Goal: Navigation & Orientation: Find specific page/section

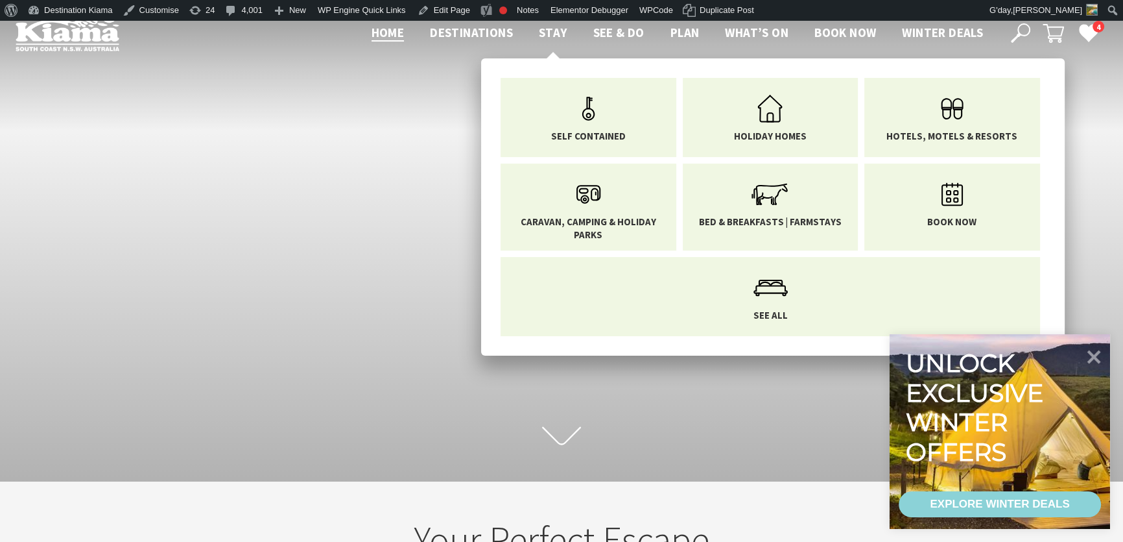
click at [541, 26] on span "Stay" at bounding box center [553, 33] width 29 height 16
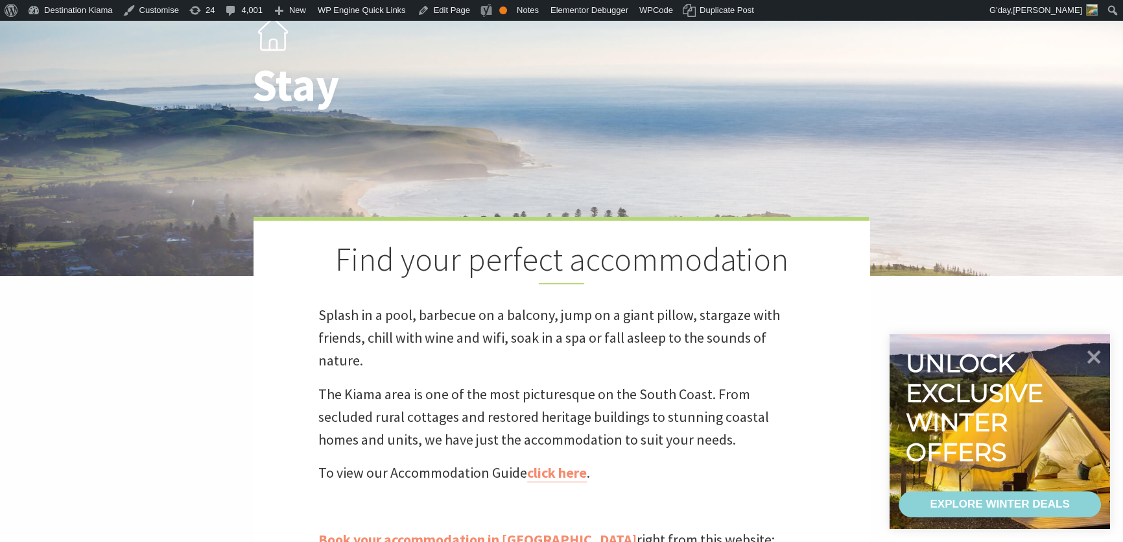
scroll to position [235, 0]
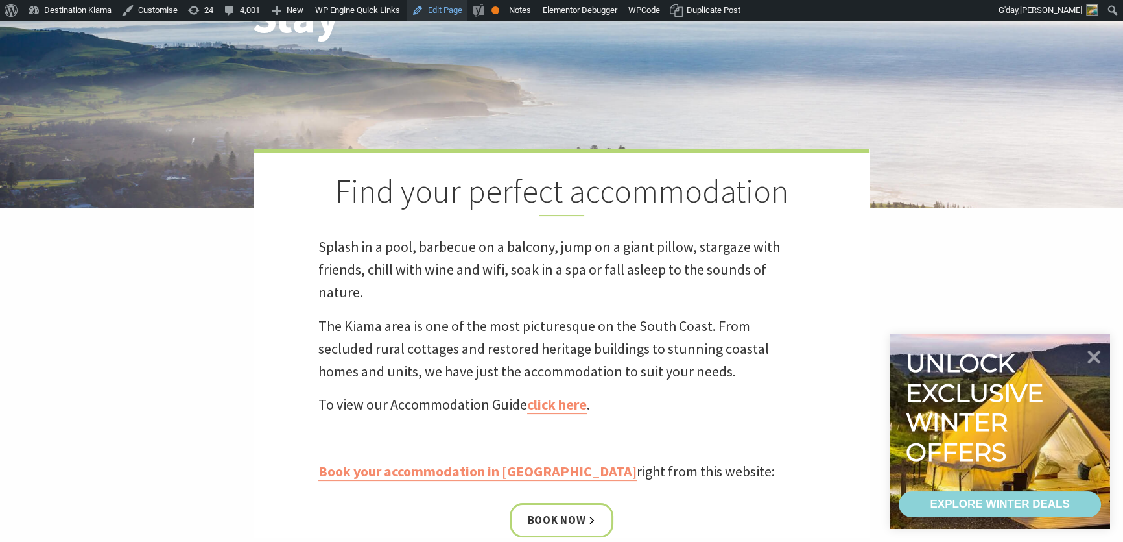
click at [438, 5] on link "Edit Page" at bounding box center [437, 10] width 61 height 21
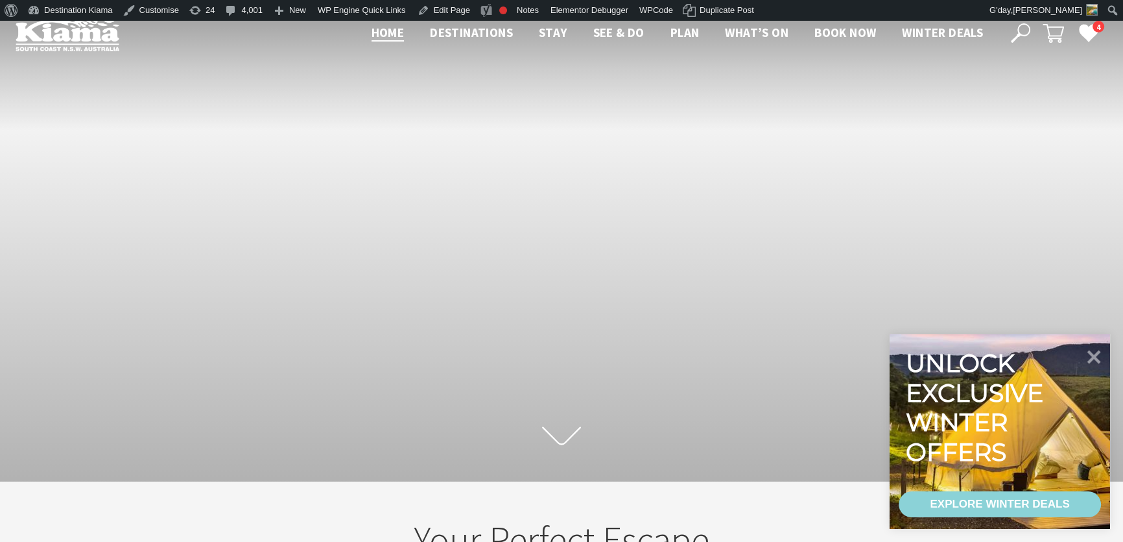
scroll to position [224, 1132]
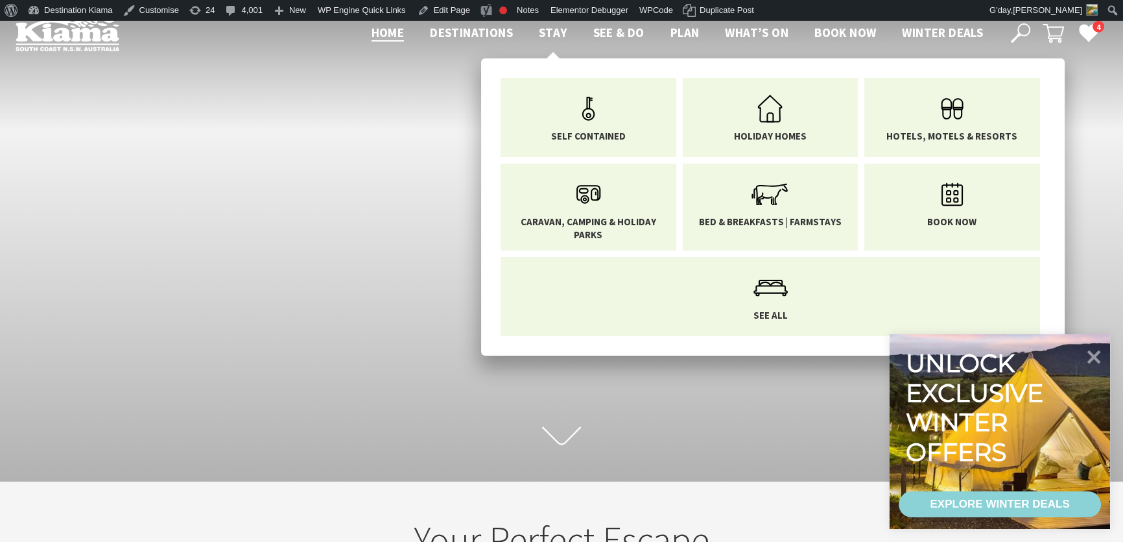
click at [544, 31] on span "Stay" at bounding box center [553, 33] width 29 height 16
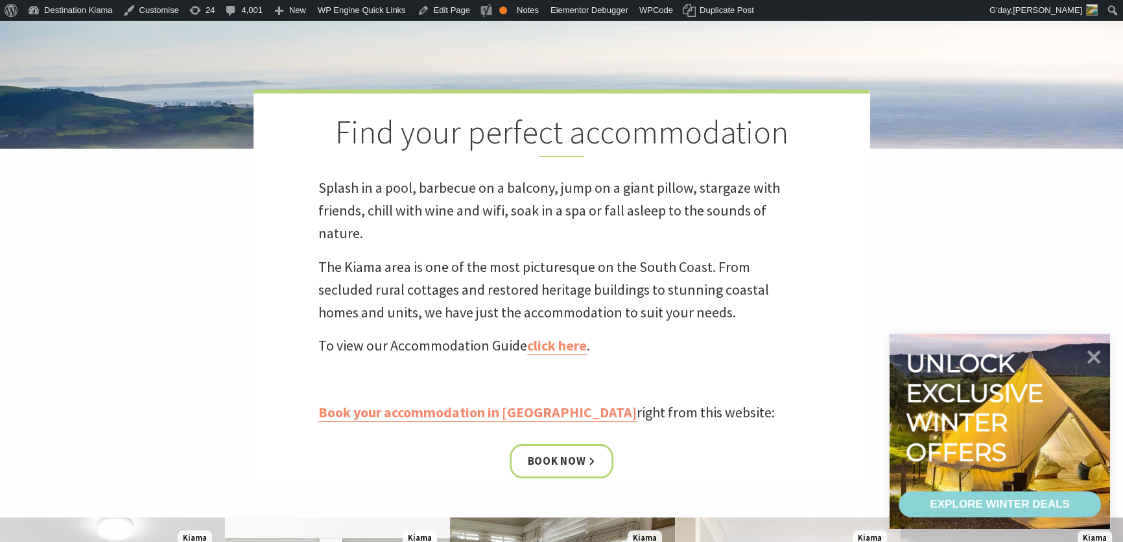
scroll to position [472, 0]
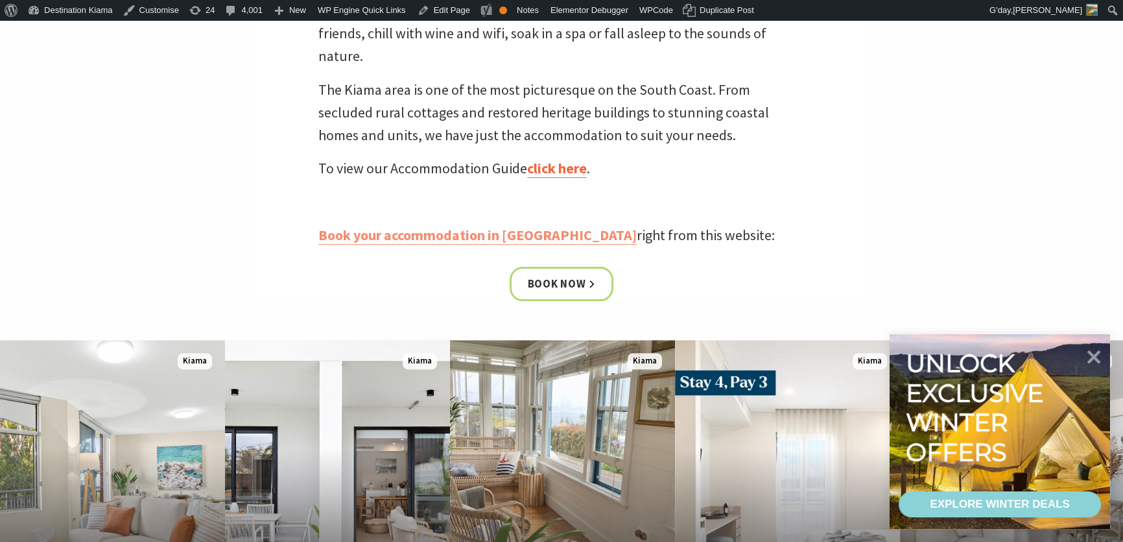
click at [560, 167] on link "click here" at bounding box center [557, 168] width 60 height 19
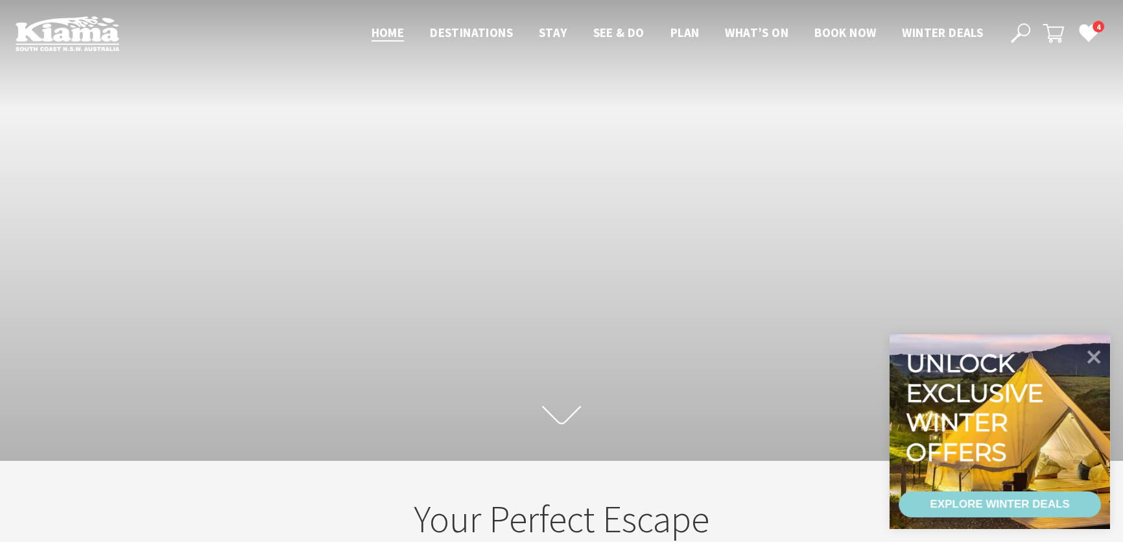
scroll to position [224, 1132]
